Goal: Information Seeking & Learning: Learn about a topic

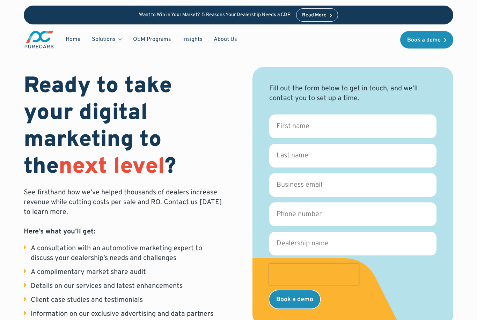
click at [110, 40] on div "Solutions" at bounding box center [104, 40] width 24 height 8
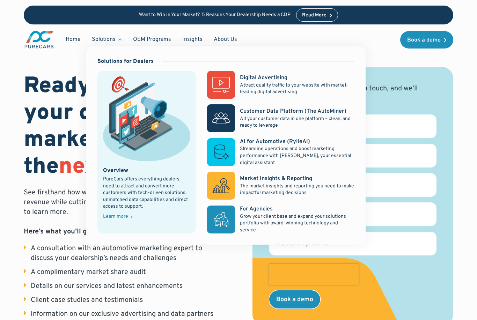
click at [158, 37] on link "OEM Programs" at bounding box center [151, 39] width 49 height 13
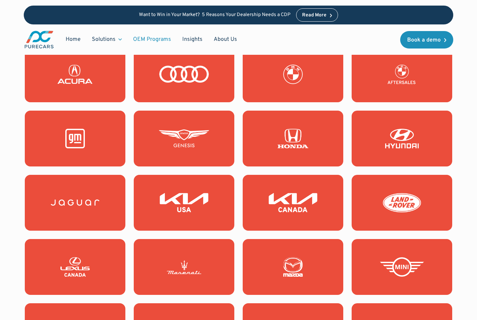
scroll to position [651, 0]
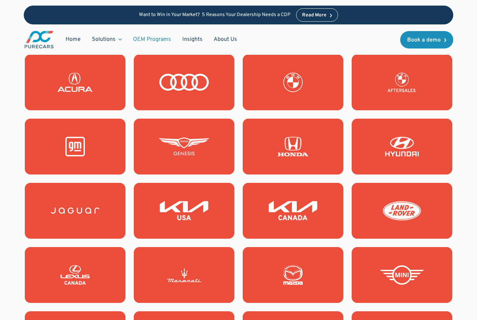
click at [198, 213] on img at bounding box center [184, 211] width 50 height 20
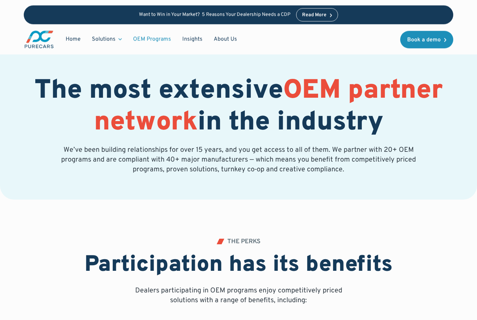
scroll to position [0, 0]
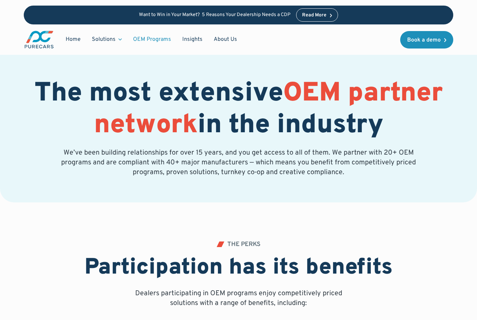
click at [222, 43] on link "About Us" at bounding box center [225, 39] width 35 height 13
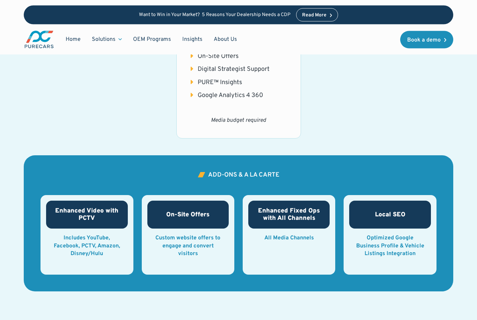
scroll to position [881, 0]
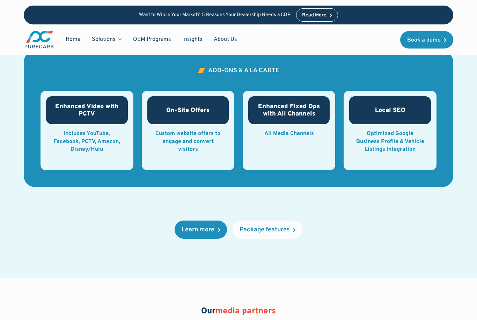
click at [286, 228] on div "Package features" at bounding box center [265, 230] width 50 height 6
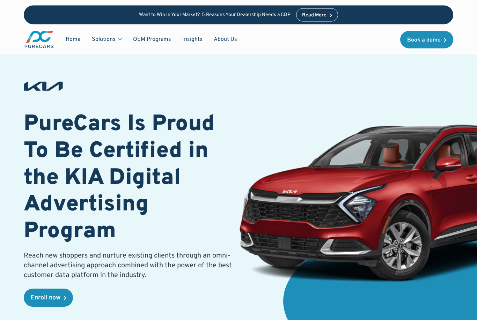
scroll to position [0, 0]
